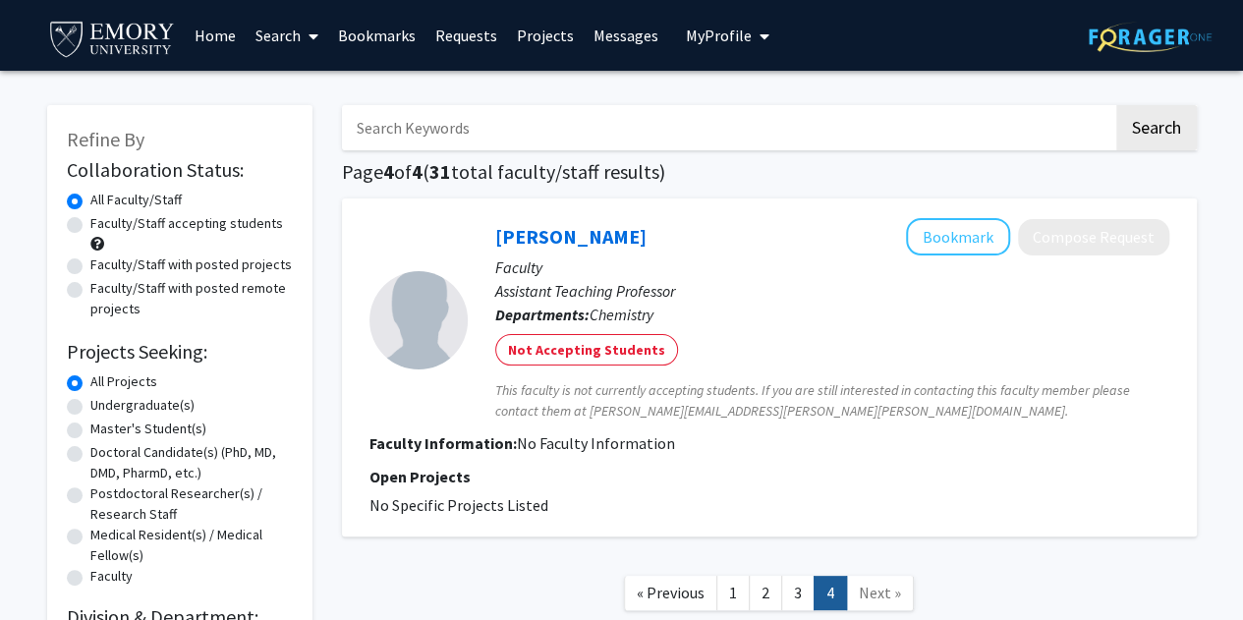
click at [1, 596] on div "Refine By Collaboration Status: Collaboration Status All Faculty/Staff Collabor…" at bounding box center [621, 436] width 1243 height 731
click at [90, 414] on label "Undergraduate(s)" at bounding box center [142, 405] width 104 height 21
click at [90, 408] on input "Undergraduate(s)" at bounding box center [96, 401] width 13 height 13
radio input "true"
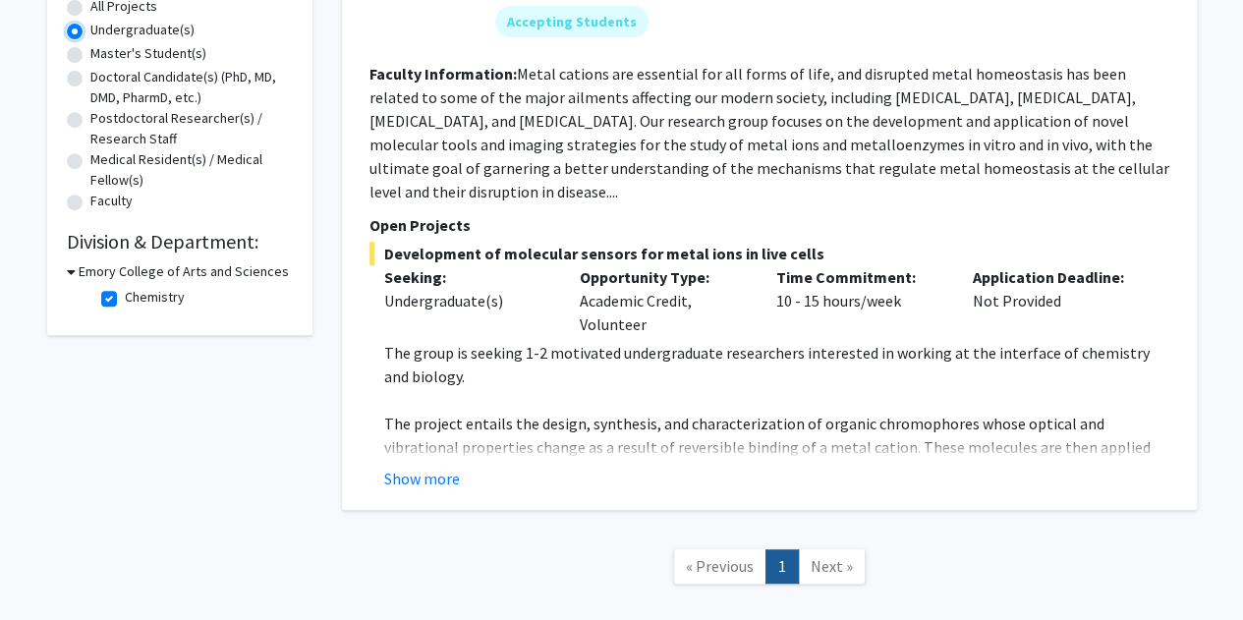
scroll to position [383, 0]
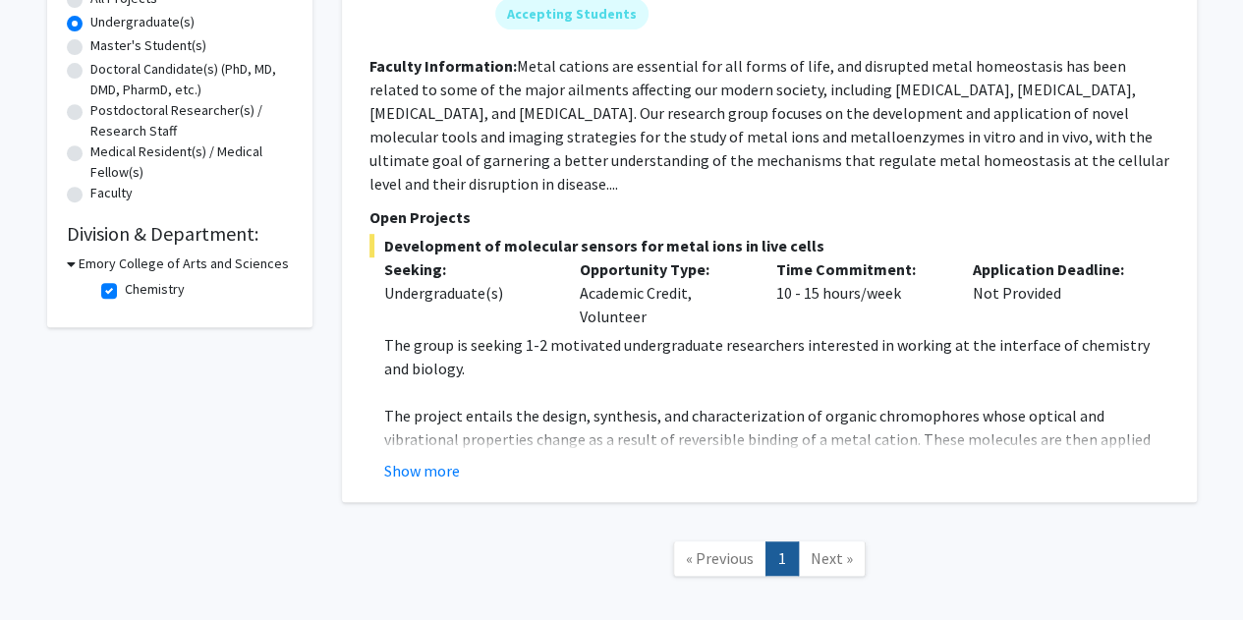
click at [125, 290] on label "Chemistry" at bounding box center [155, 289] width 60 height 21
click at [125, 290] on input "Chemistry" at bounding box center [131, 285] width 13 height 13
checkbox input "false"
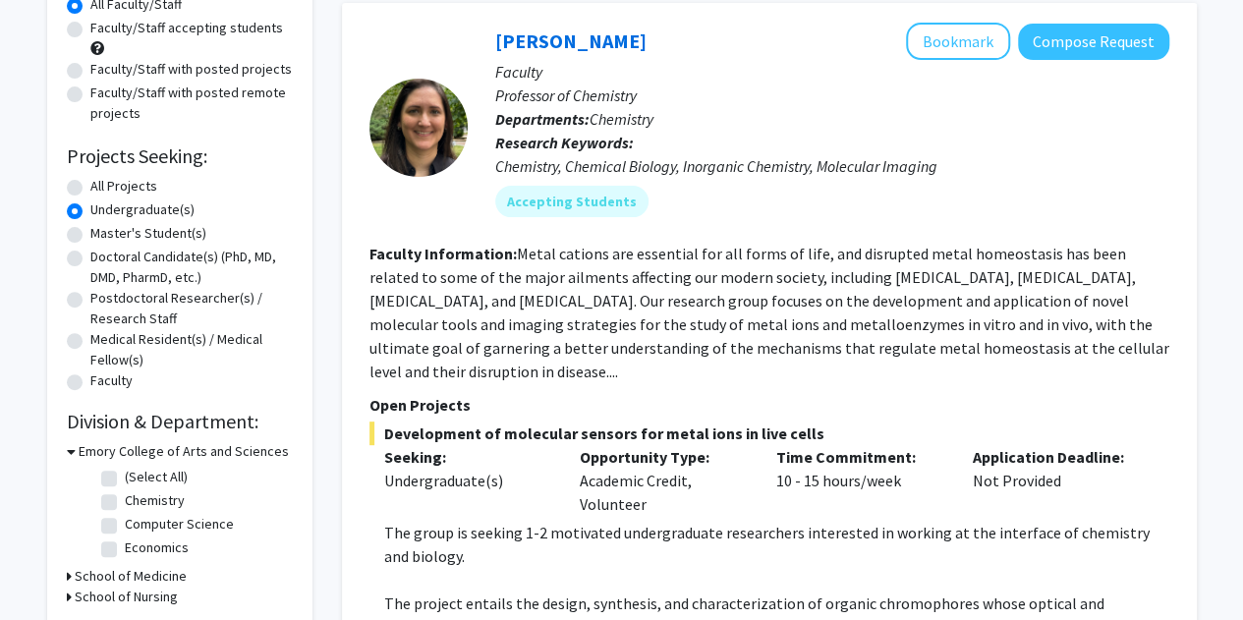
scroll to position [307, 0]
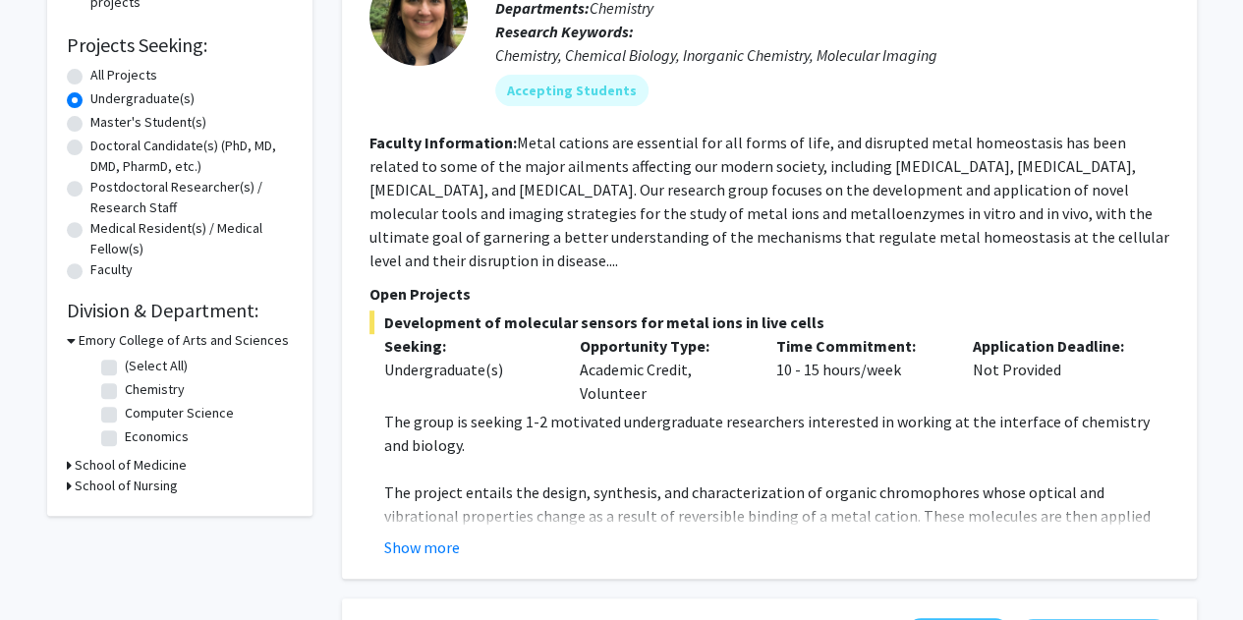
click at [90, 73] on label "All Projects" at bounding box center [123, 75] width 67 height 21
click at [90, 73] on input "All Projects" at bounding box center [96, 71] width 13 height 13
radio input "true"
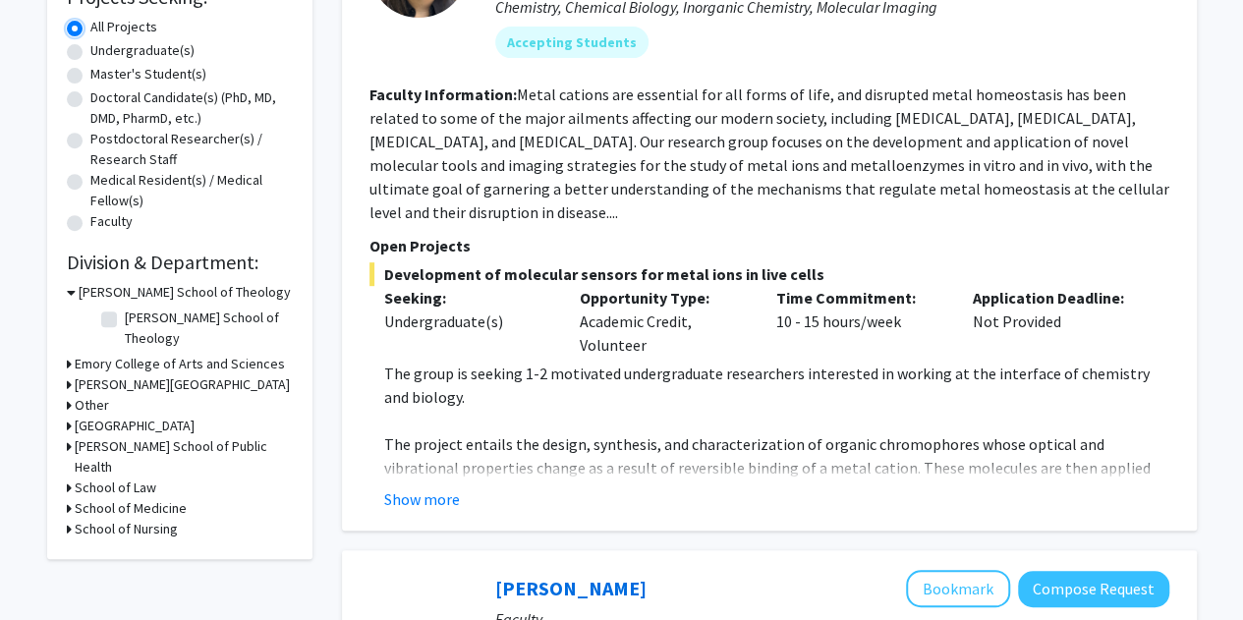
scroll to position [356, 0]
click at [67, 497] on icon at bounding box center [69, 507] width 5 height 21
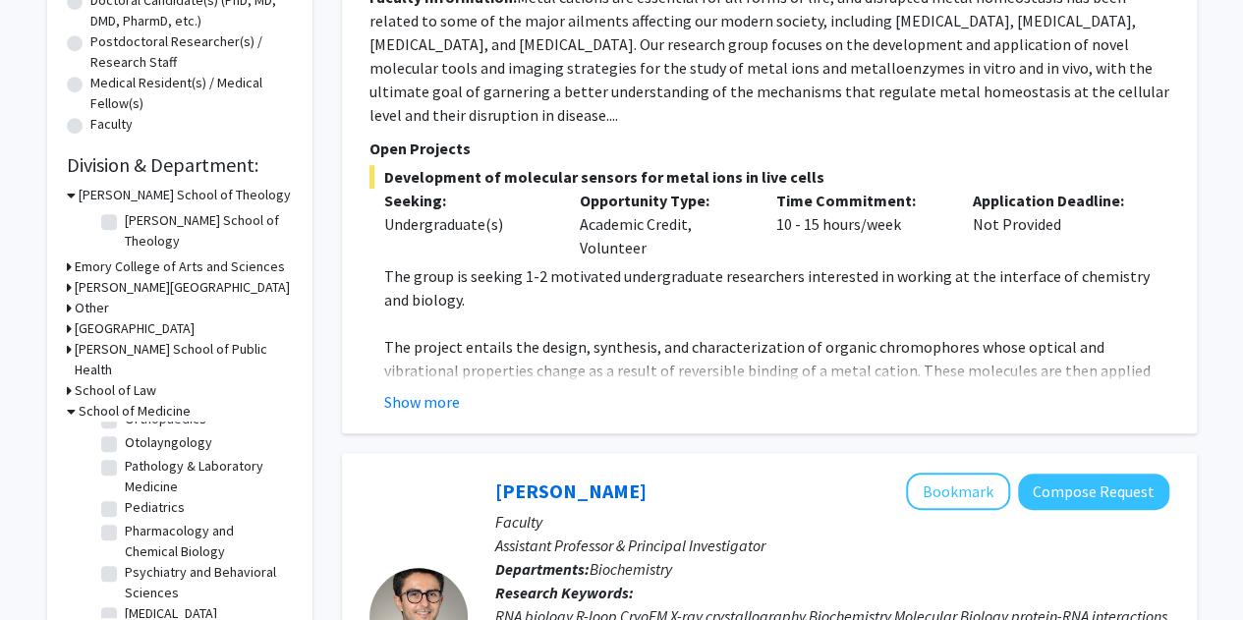
scroll to position [510, 0]
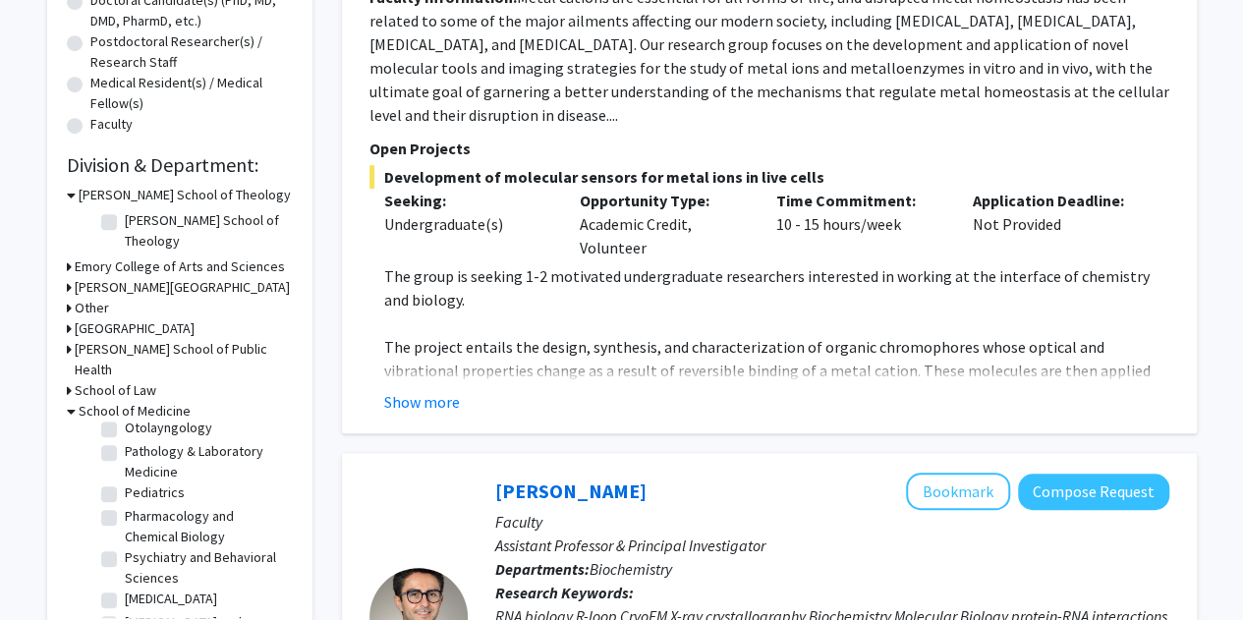
click at [125, 506] on label "Pharmacology and Chemical Biology" at bounding box center [206, 526] width 163 height 41
click at [125, 506] on input "Pharmacology and Chemical Biology" at bounding box center [131, 512] width 13 height 13
checkbox input "true"
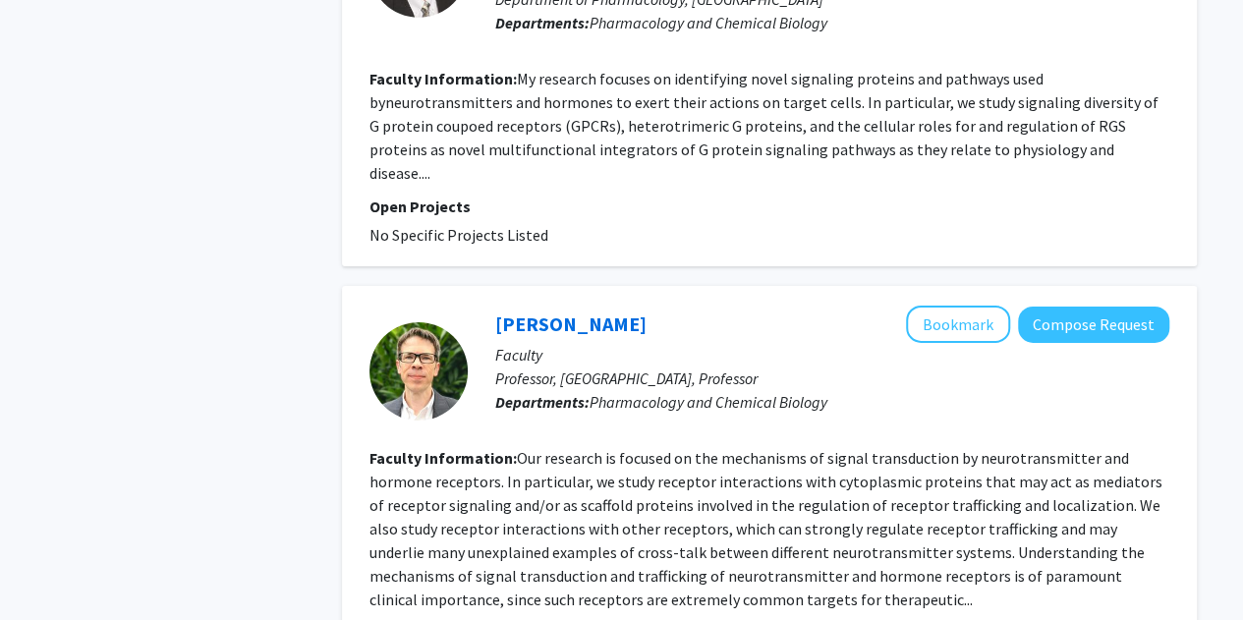
scroll to position [3278, 0]
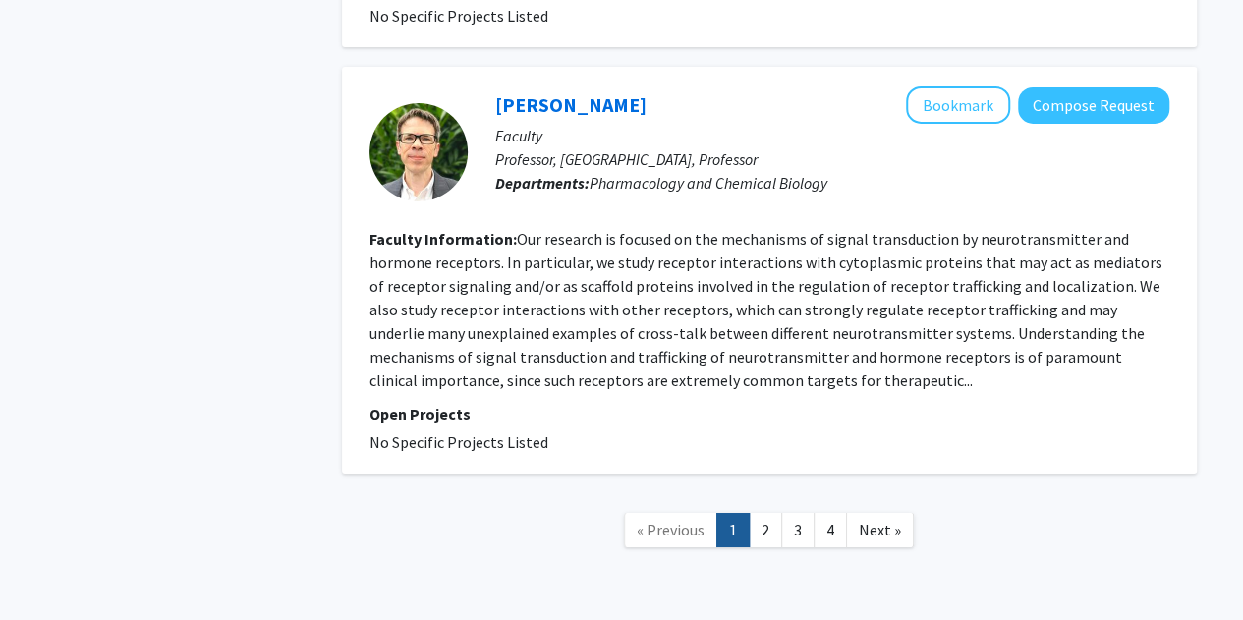
click at [770, 513] on link "2" at bounding box center [765, 530] width 33 height 34
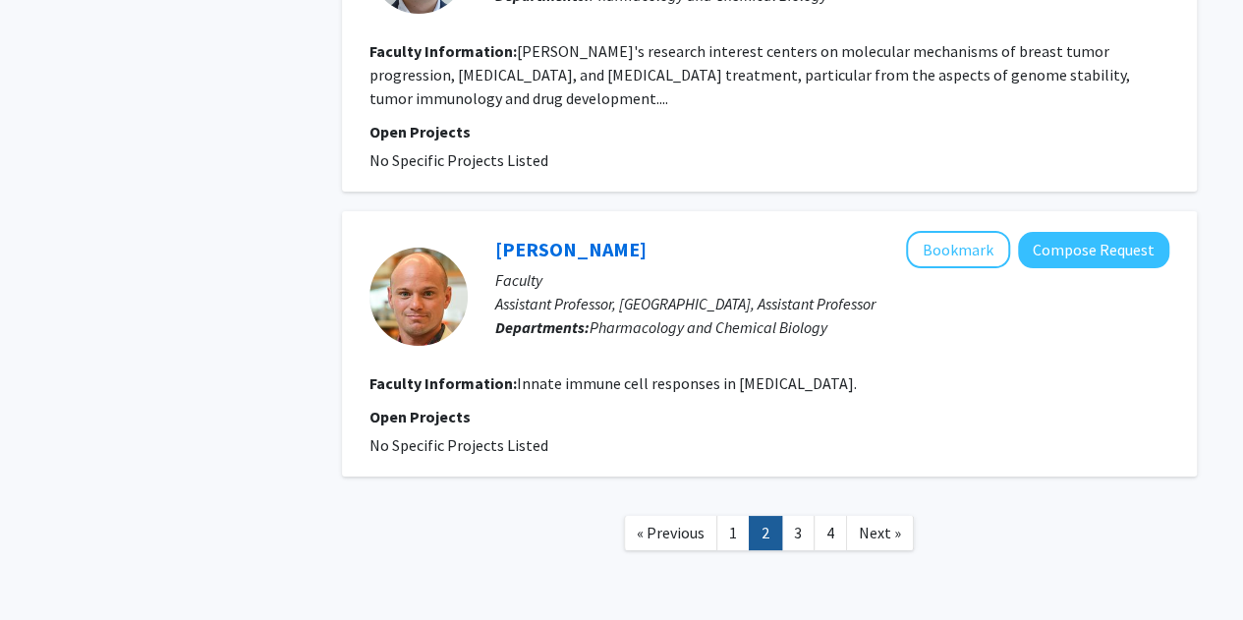
scroll to position [3543, 0]
click at [786, 520] on link "3" at bounding box center [797, 532] width 33 height 34
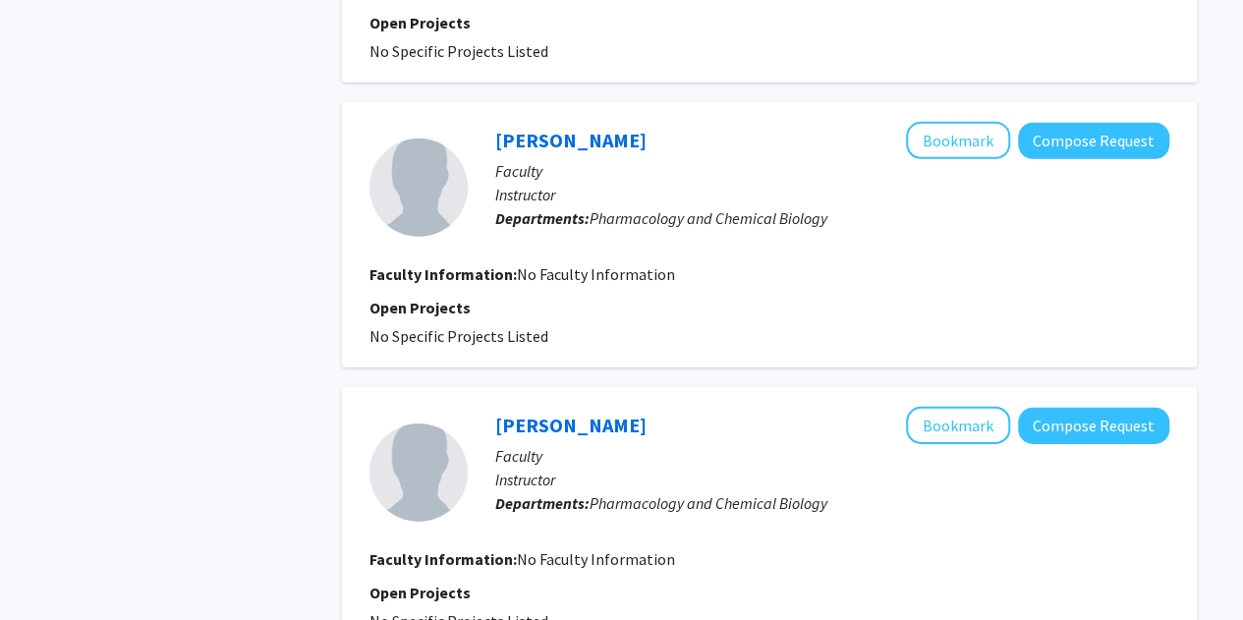
scroll to position [3073, 0]
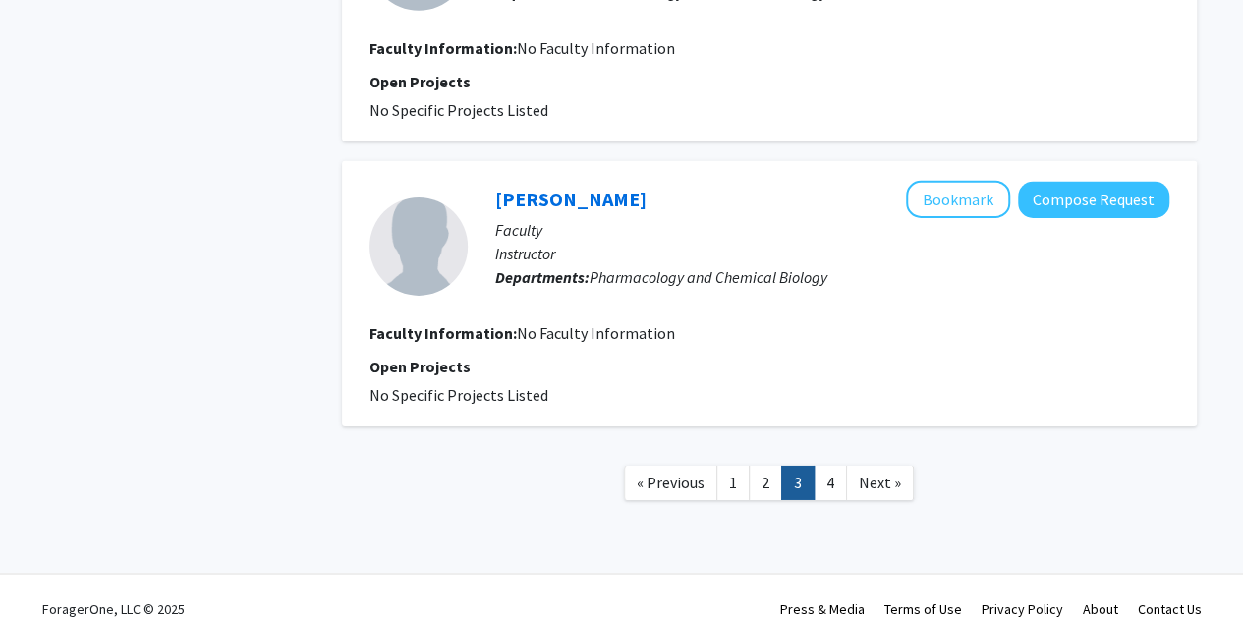
click at [831, 466] on link "4" at bounding box center [830, 483] width 33 height 34
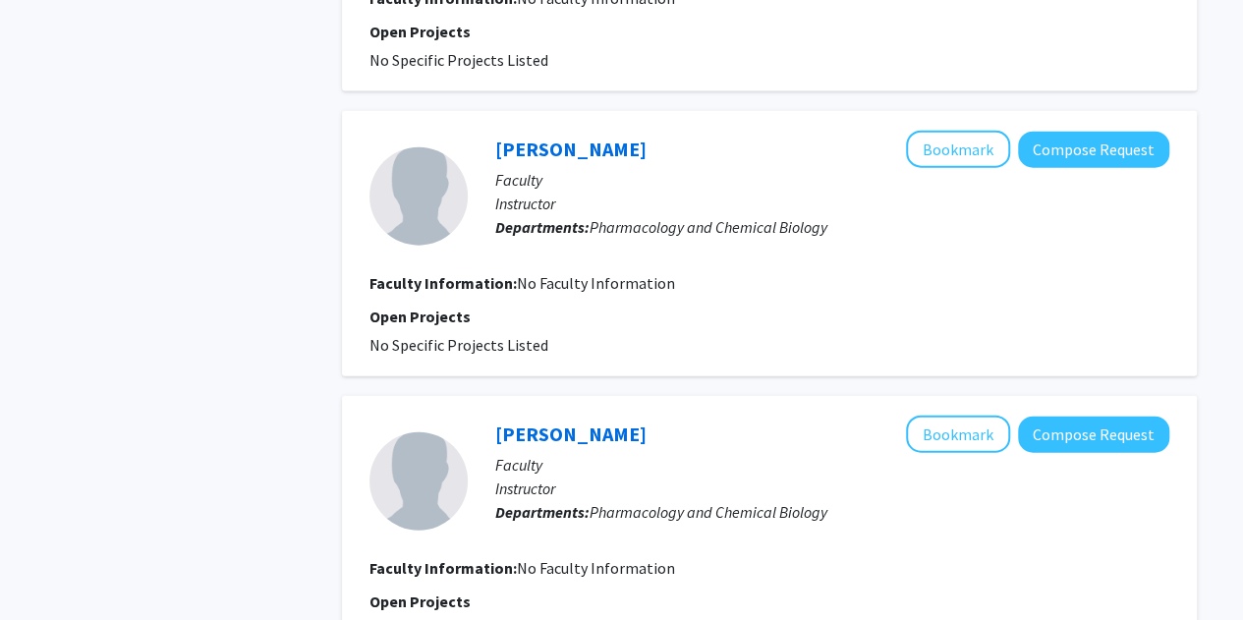
scroll to position [2484, 0]
